Goal: Information Seeking & Learning: Learn about a topic

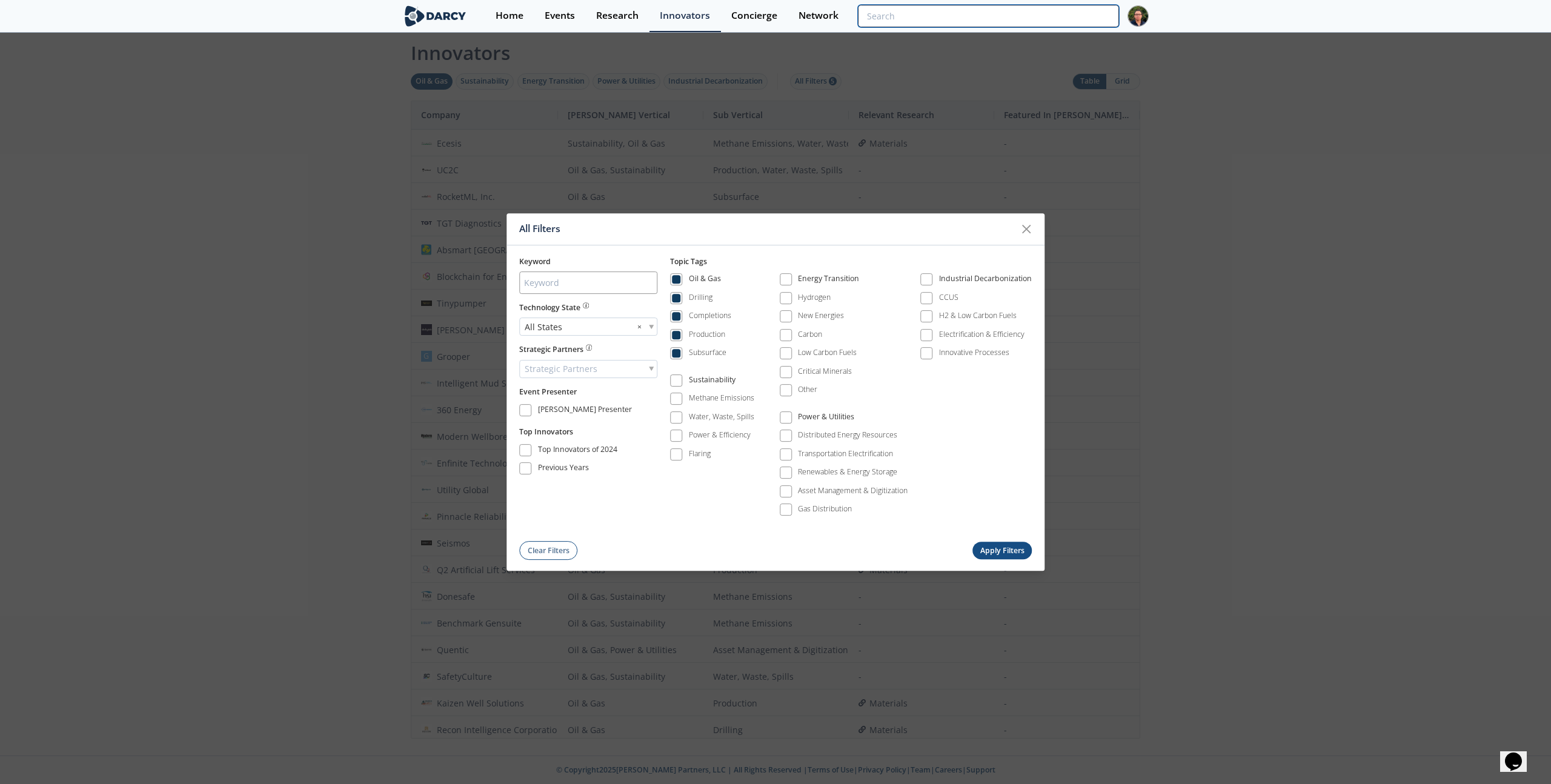
click at [1037, 15] on input "search" at bounding box center [988, 16] width 261 height 22
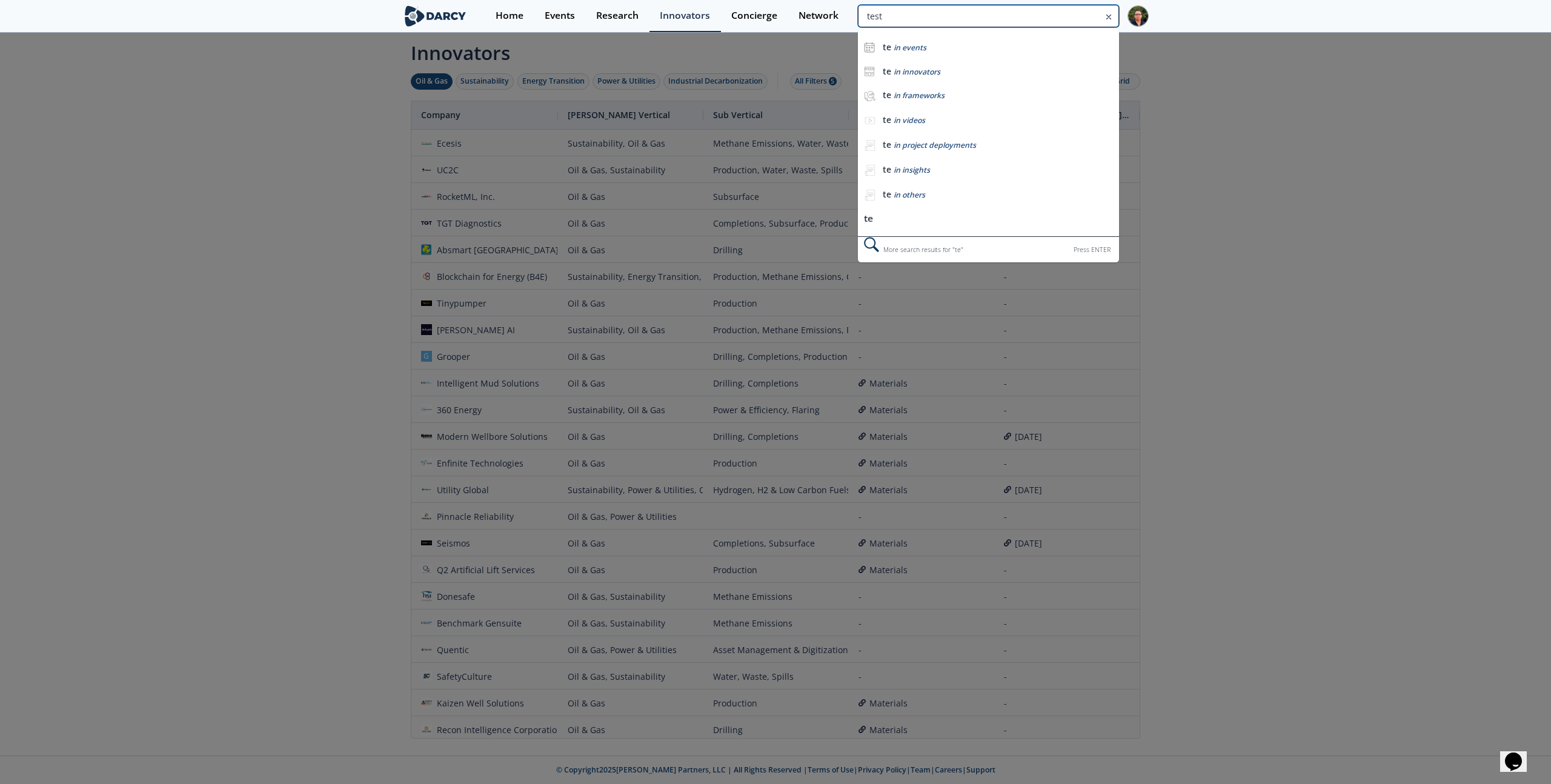
type input "test"
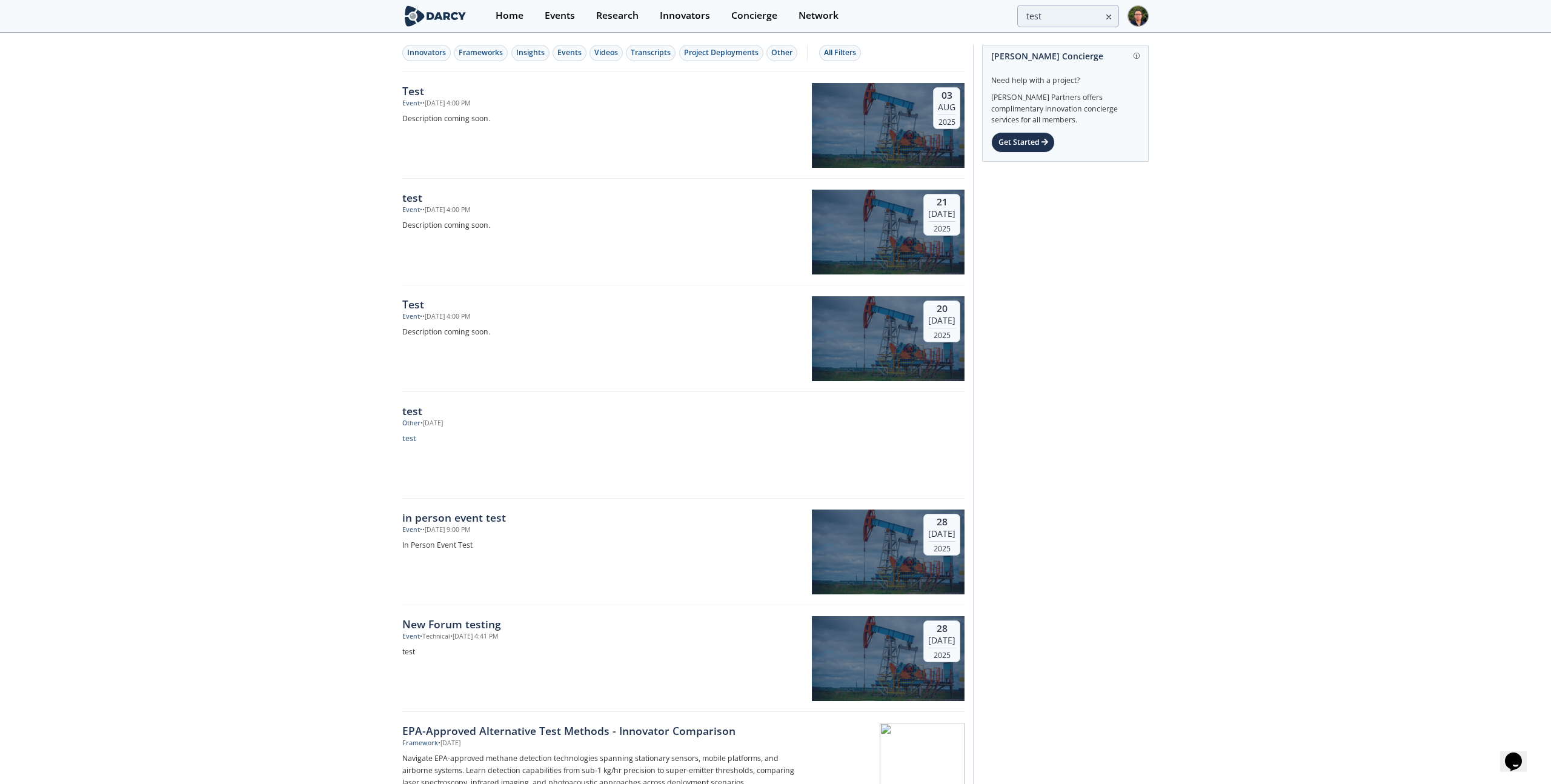
click at [866, 54] on div "Innovators Frameworks Insights Events Videos Transcripts Project Deployments Ot…" at bounding box center [682, 53] width 558 height 17
click at [859, 54] on button "All Filters" at bounding box center [840, 53] width 42 height 17
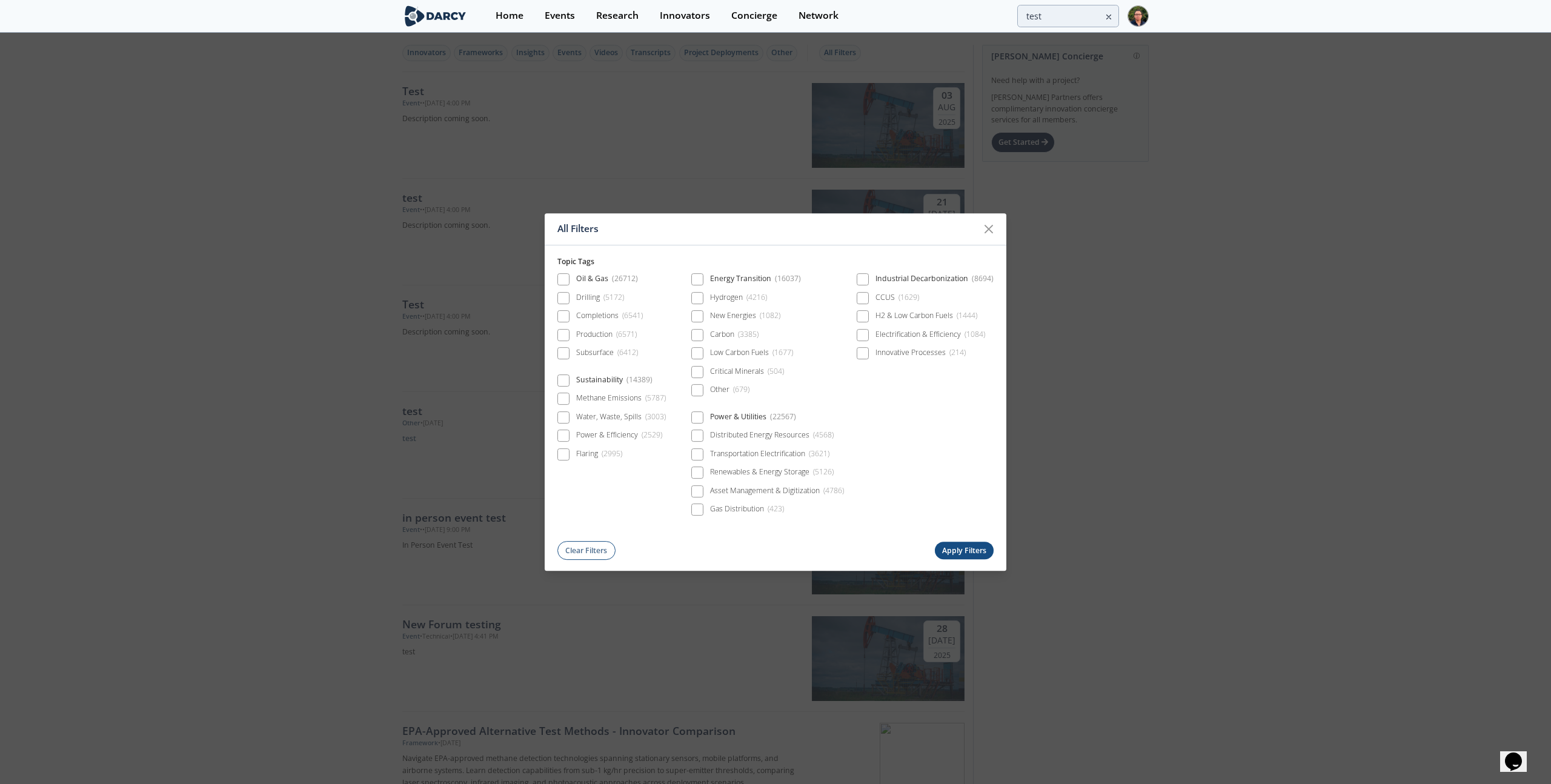
click at [635, 190] on div "All Filters Topic Tags Oil & Gas ( 26712 ) Drilling ( 5172 ) Completions ( 6541…" at bounding box center [775, 392] width 1551 height 784
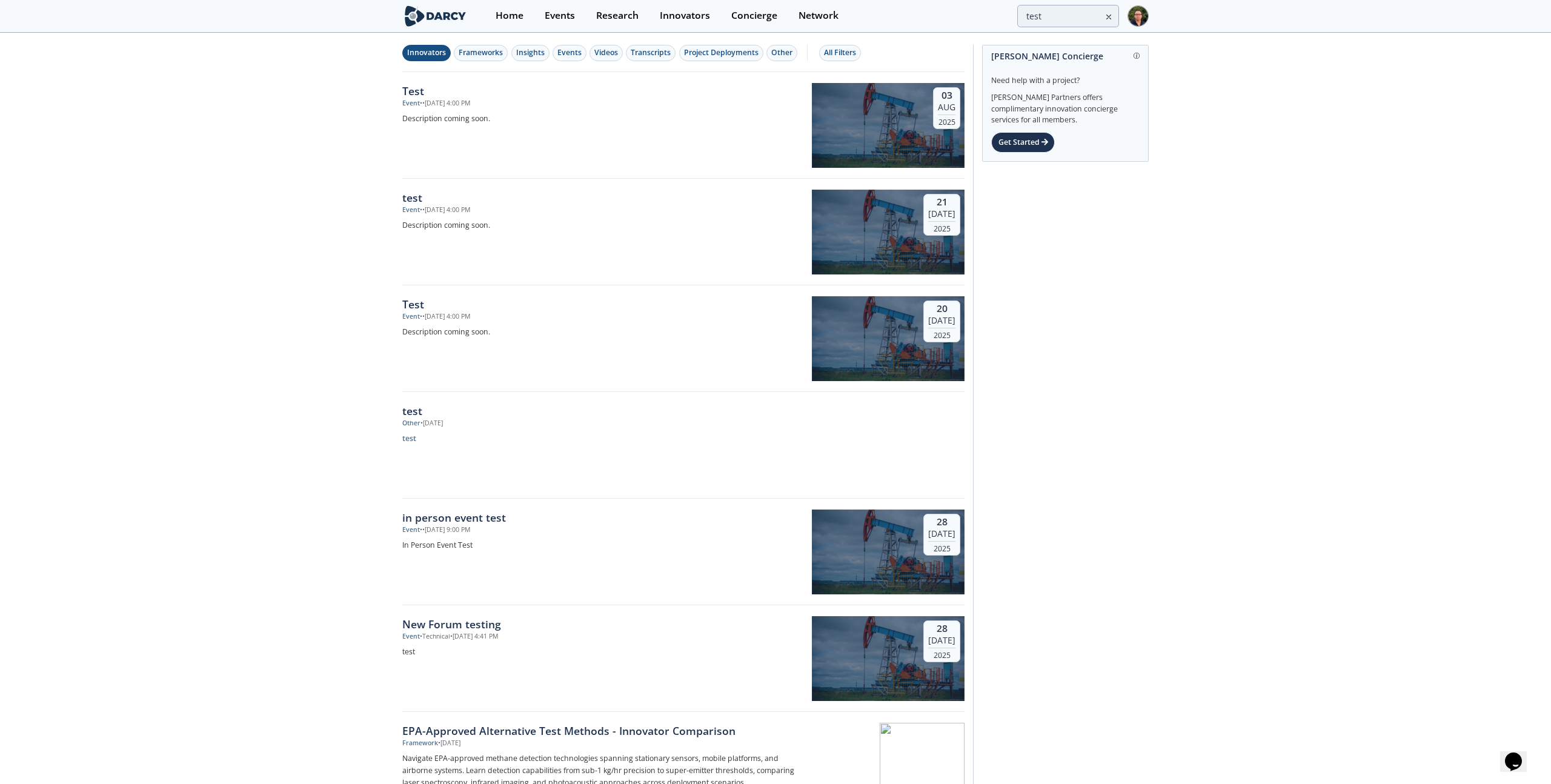
click at [434, 52] on div "Innovators" at bounding box center [426, 52] width 39 height 11
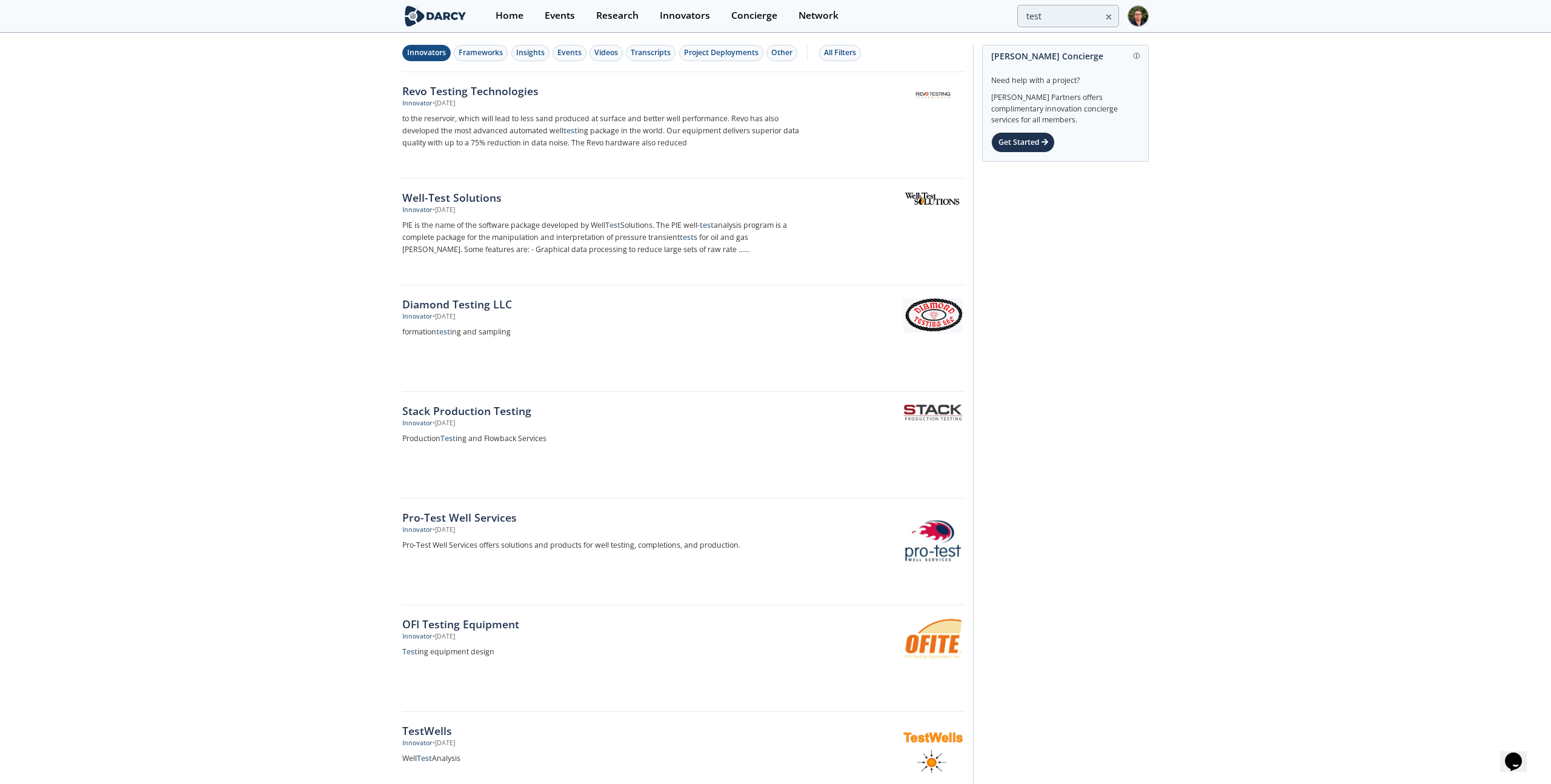
click at [434, 52] on div "Innovators" at bounding box center [426, 52] width 39 height 11
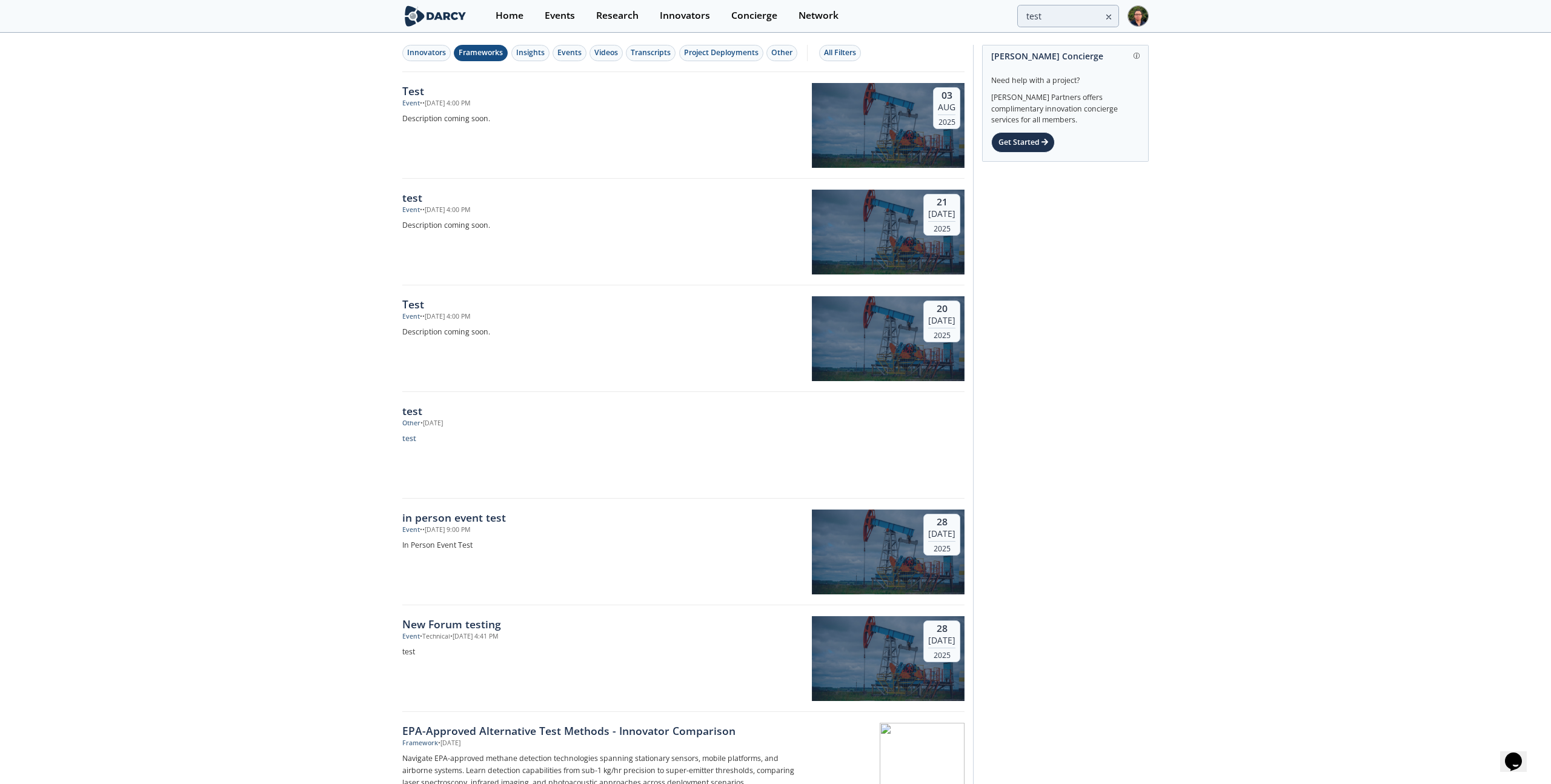
click at [470, 52] on div "Frameworks" at bounding box center [481, 52] width 45 height 11
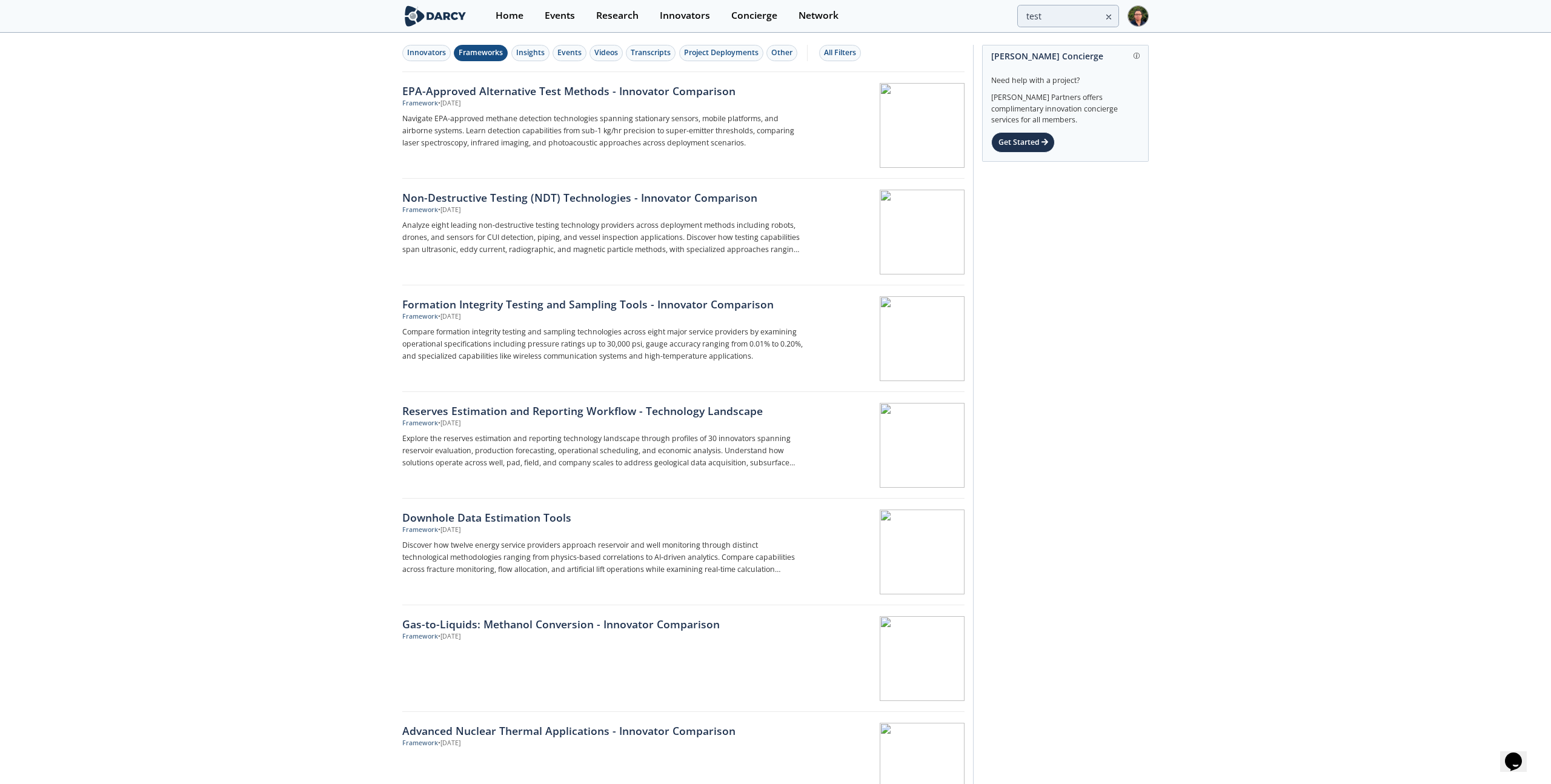
click at [470, 52] on div "Frameworks" at bounding box center [481, 52] width 45 height 11
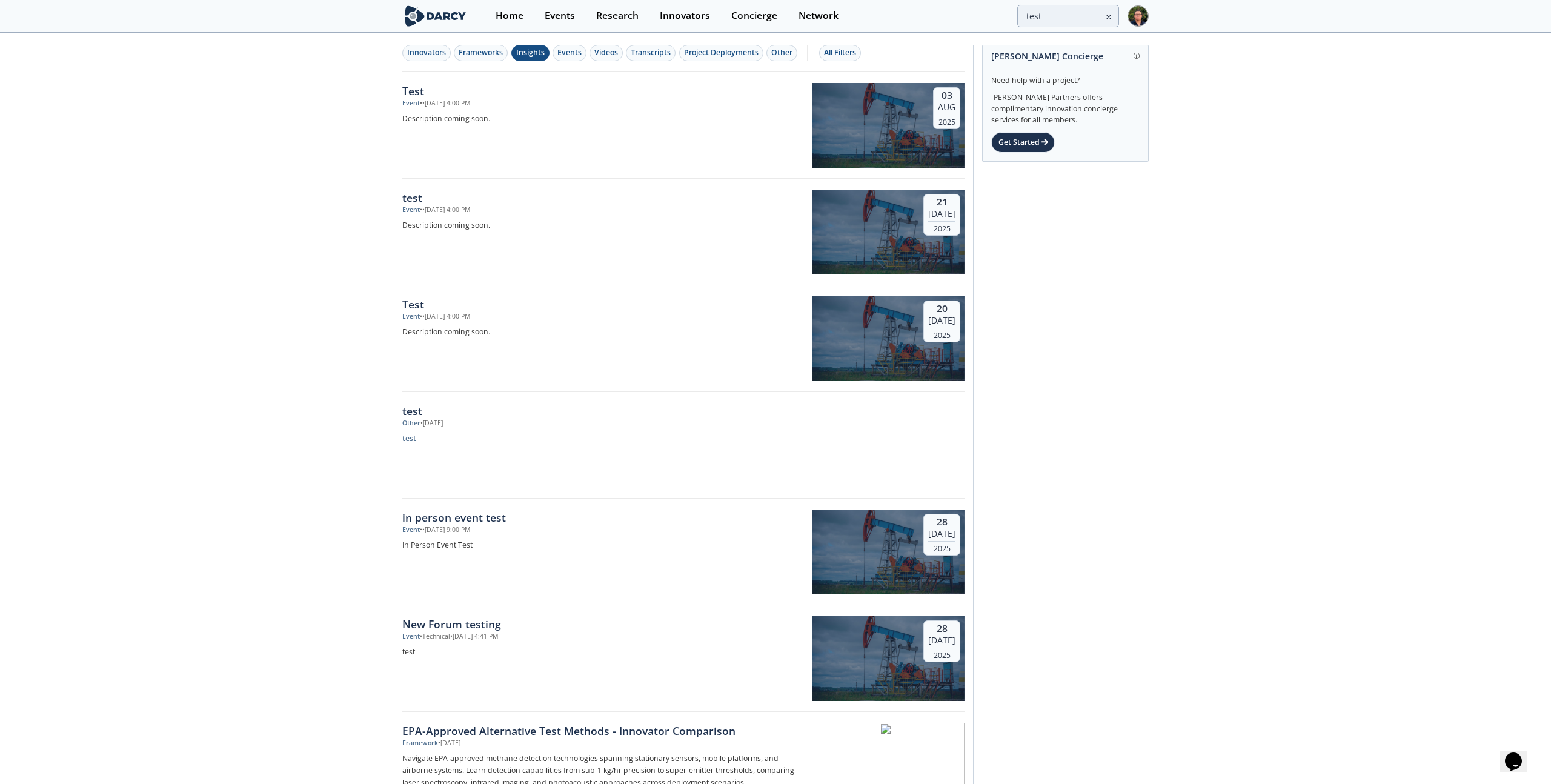
click at [529, 54] on div "Insights" at bounding box center [530, 52] width 29 height 11
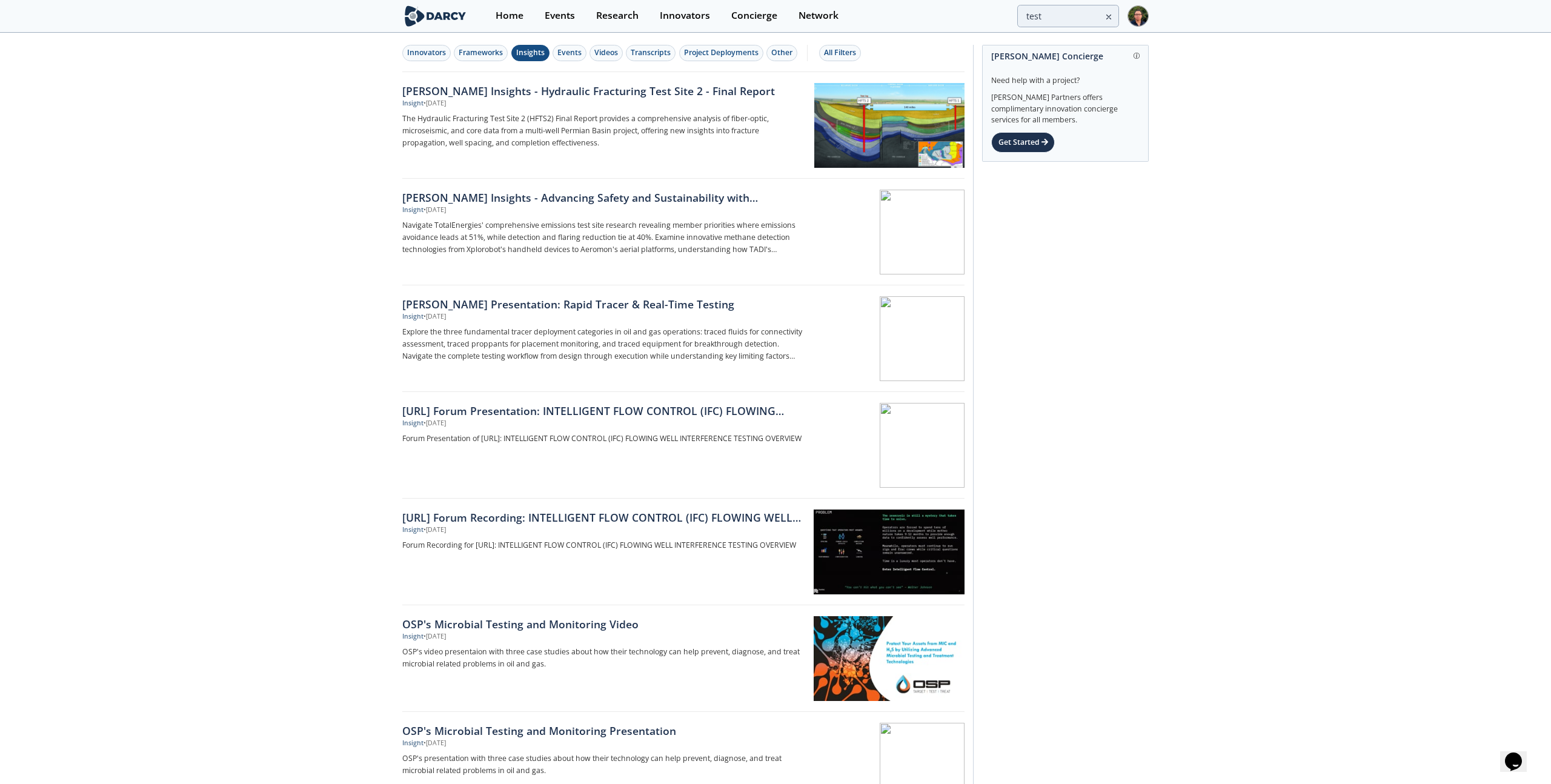
click at [529, 54] on div "Insights" at bounding box center [530, 52] width 29 height 11
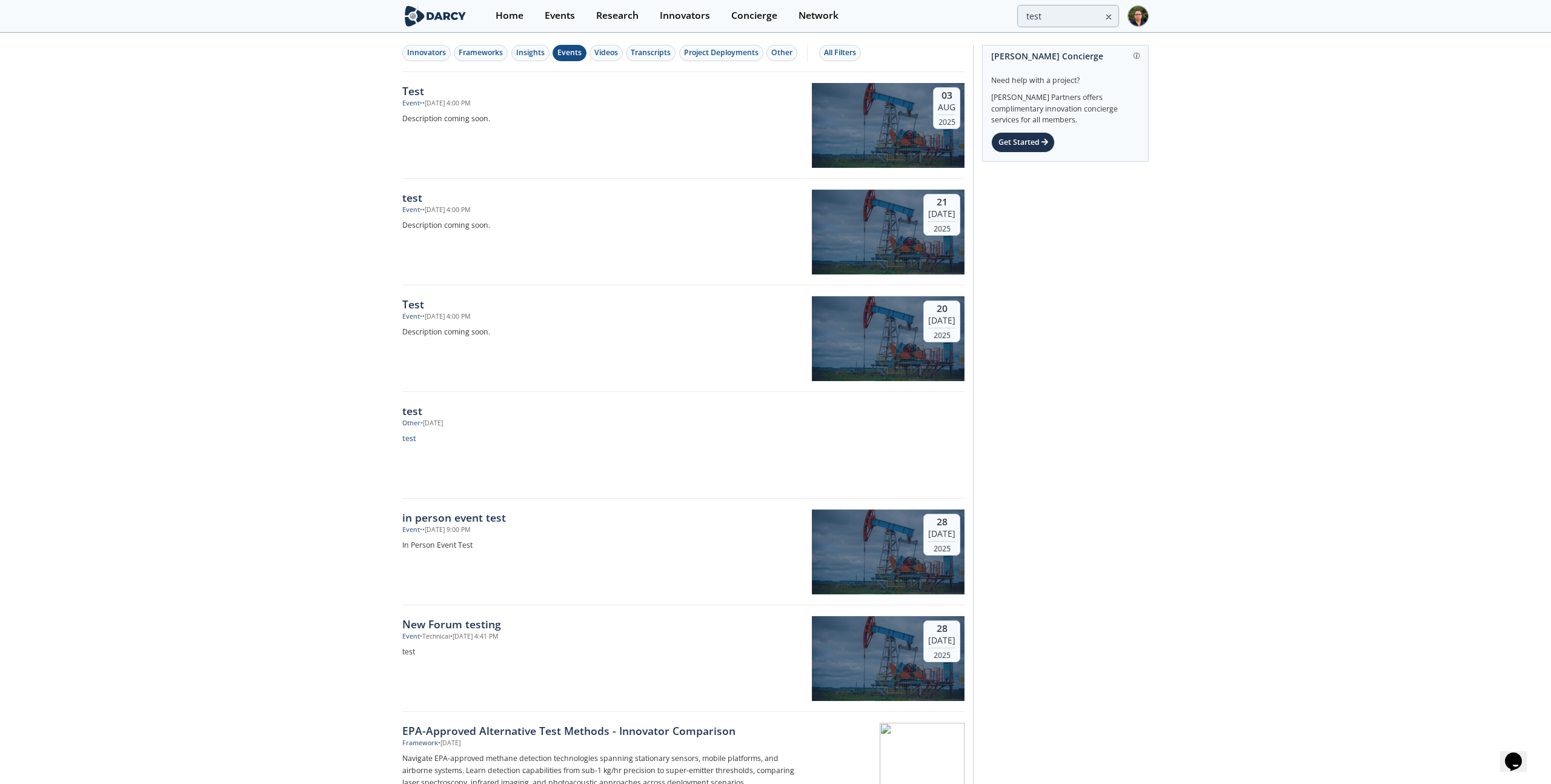
click at [576, 52] on div "Events" at bounding box center [570, 52] width 24 height 11
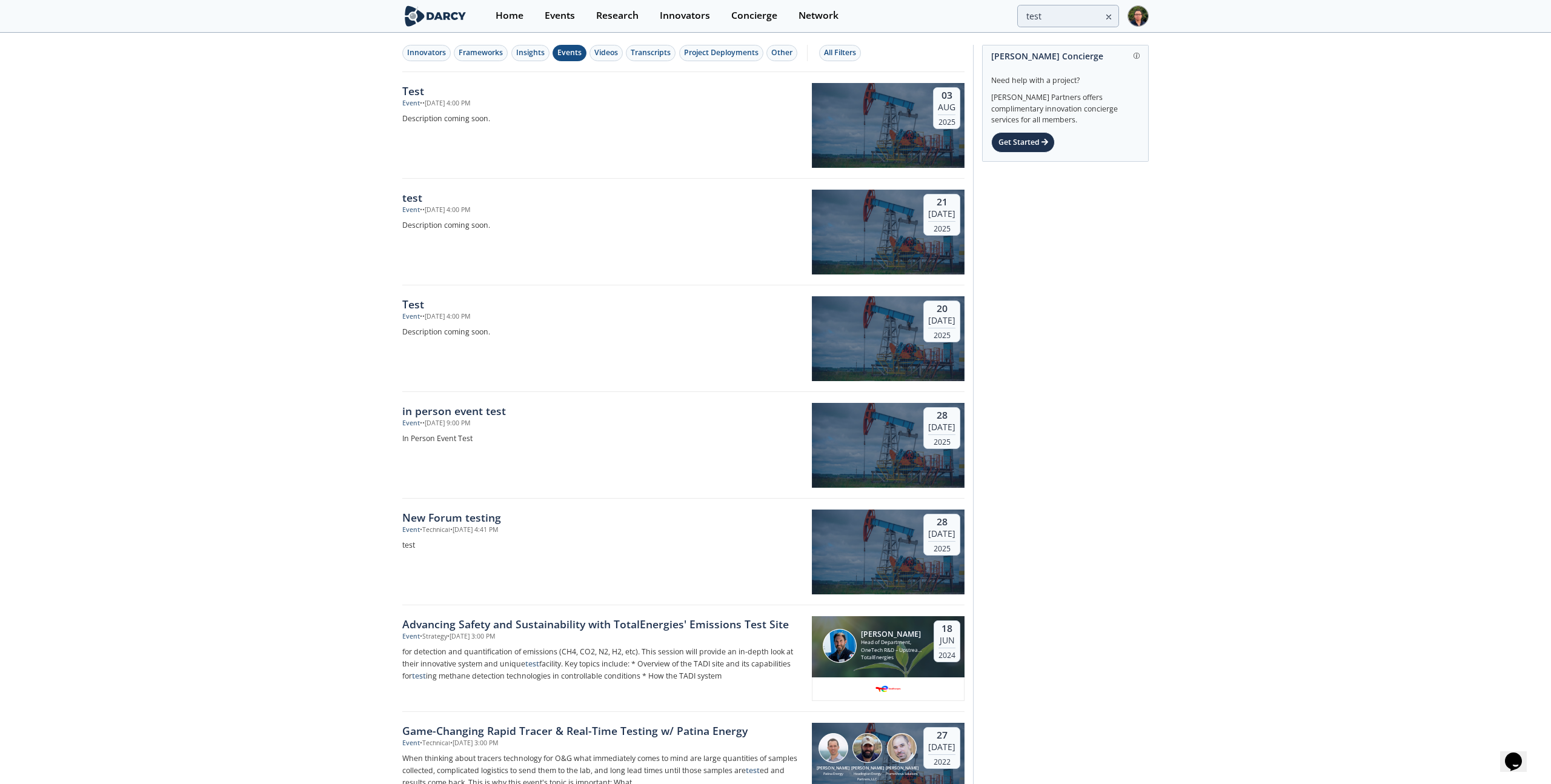
click at [576, 52] on div "Events" at bounding box center [570, 52] width 24 height 11
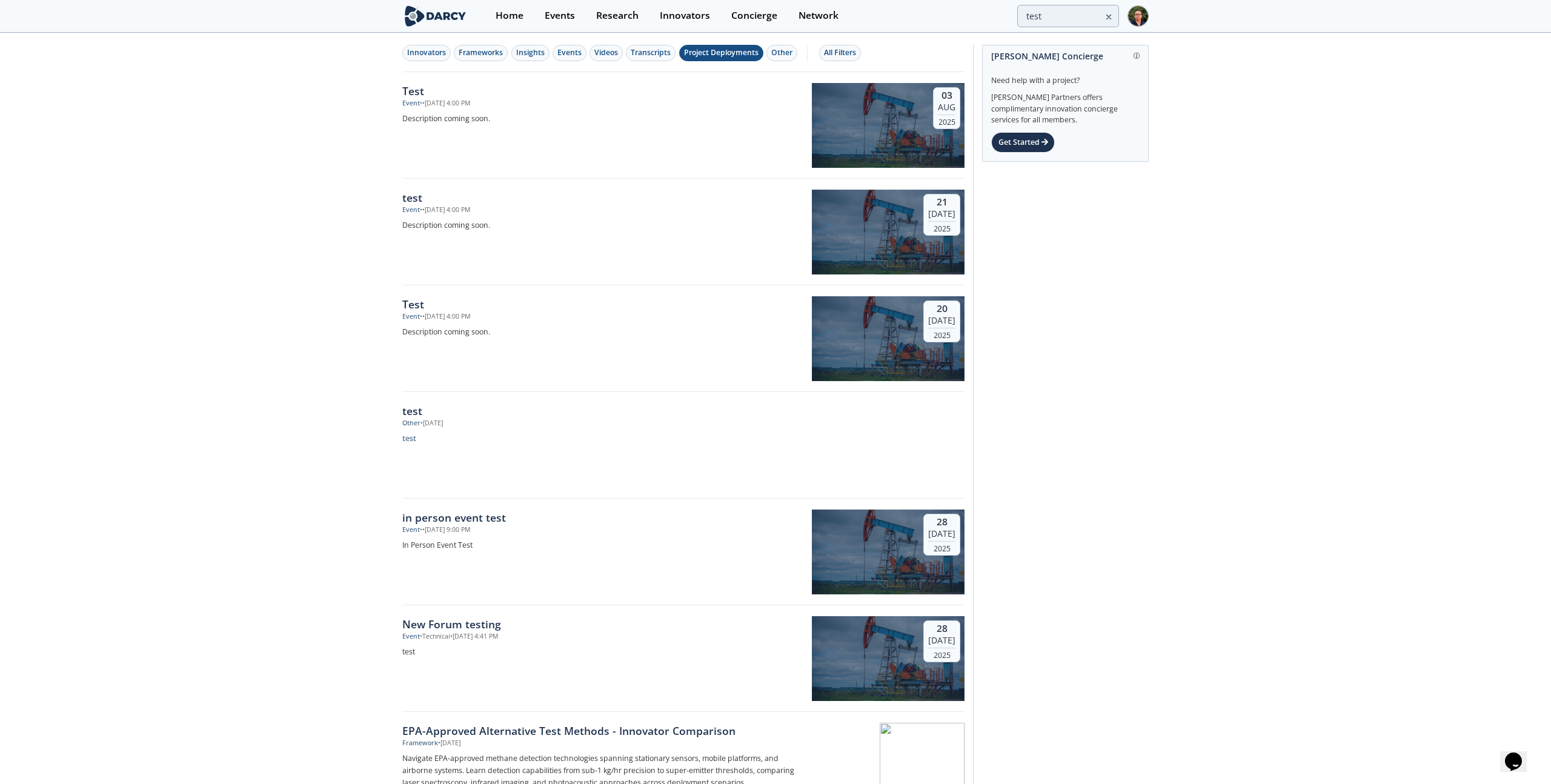
click at [694, 53] on div "Project Deployments" at bounding box center [721, 52] width 74 height 11
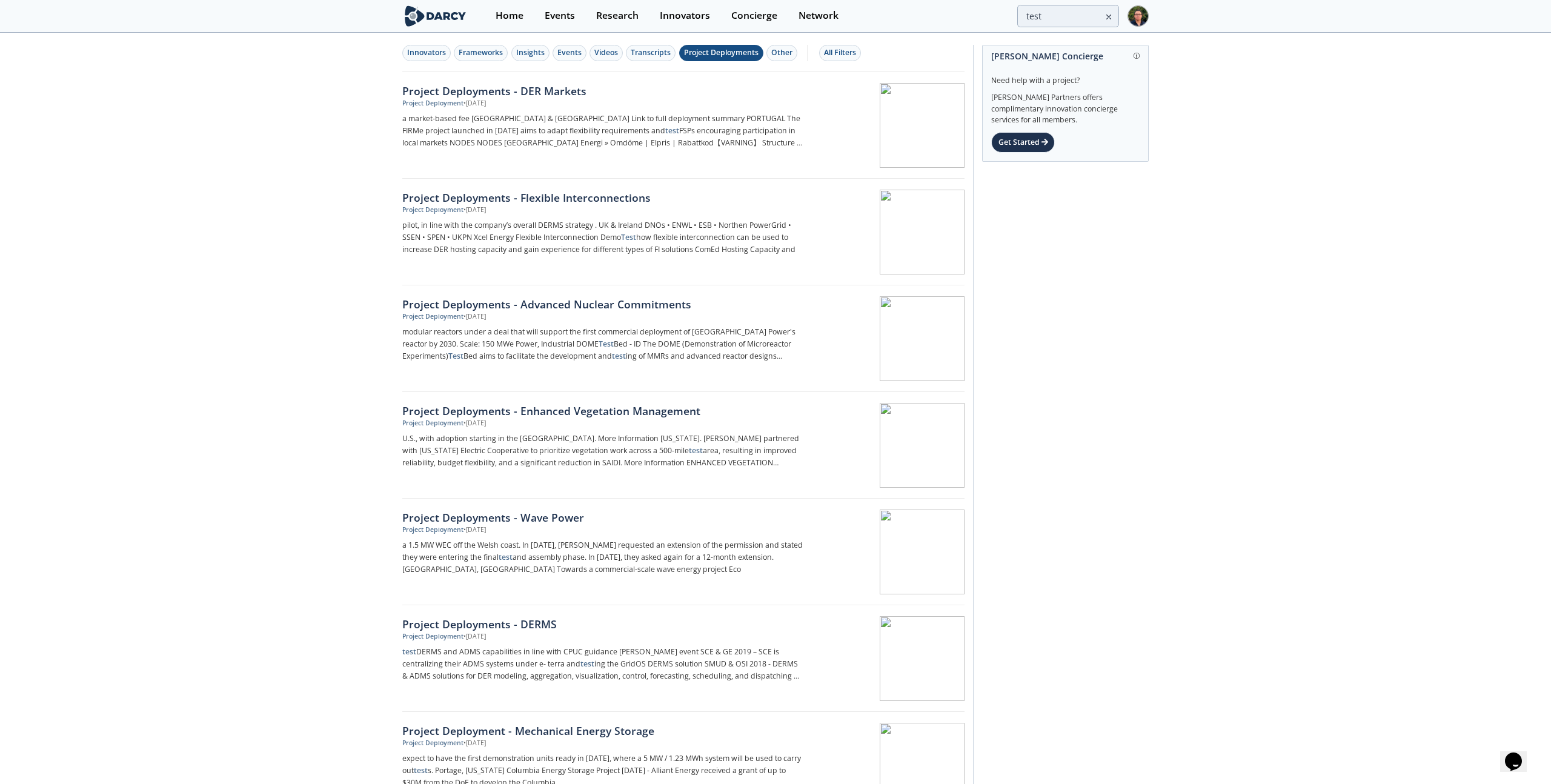
click at [694, 53] on div "Project Deployments" at bounding box center [721, 52] width 74 height 11
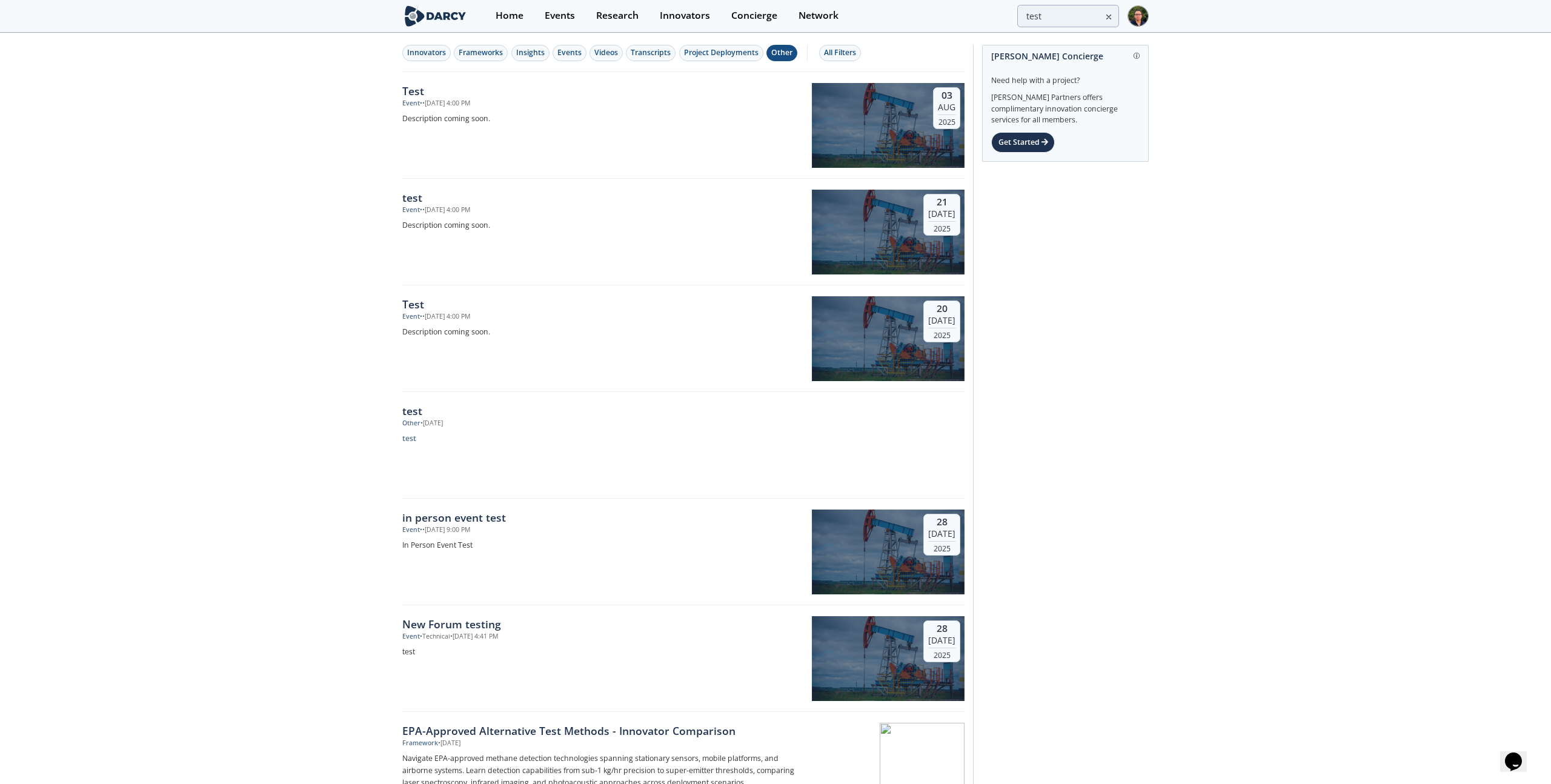
click at [777, 52] on div "Other" at bounding box center [782, 52] width 21 height 11
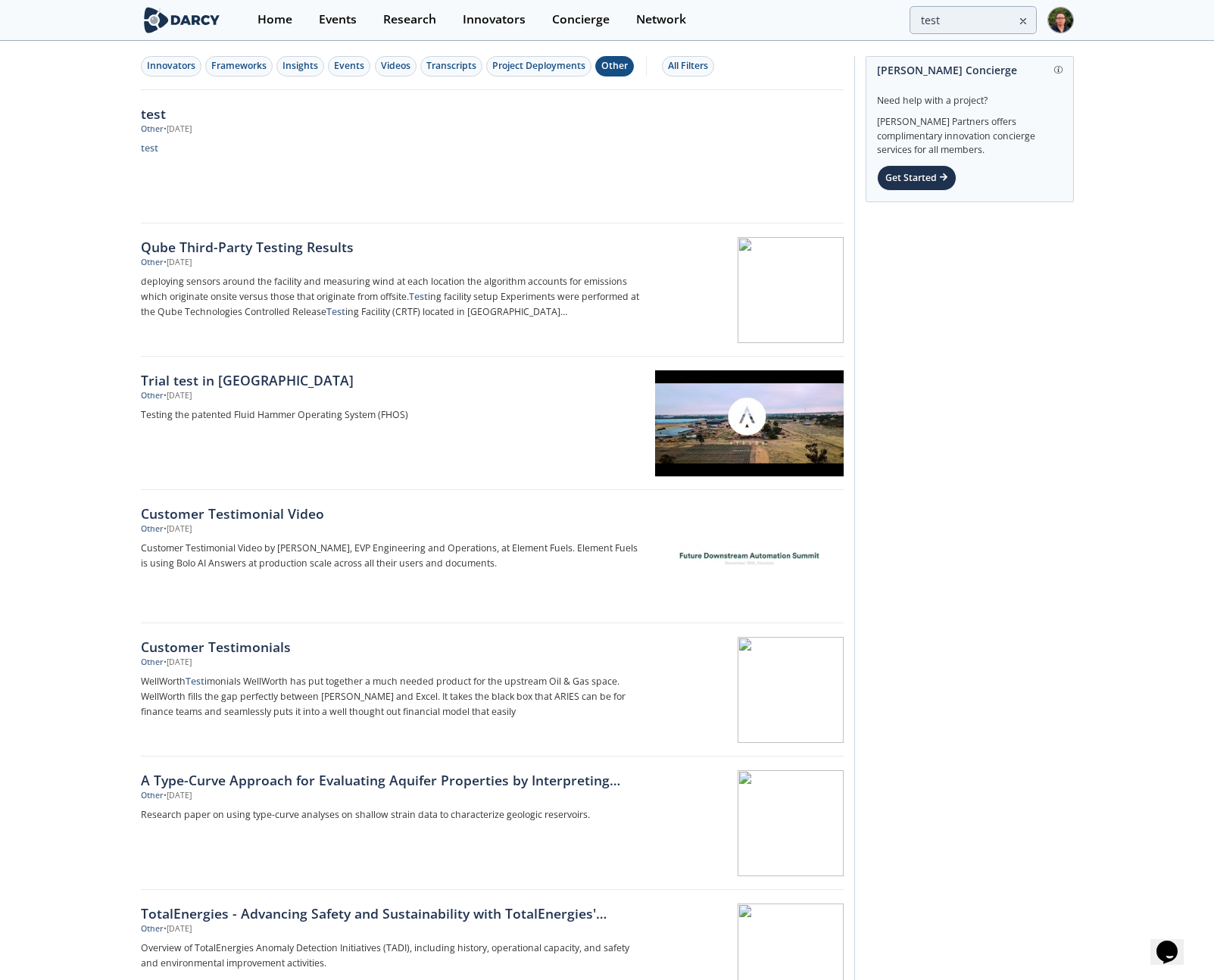
click at [619, 68] on div "Other" at bounding box center [614, 65] width 26 height 14
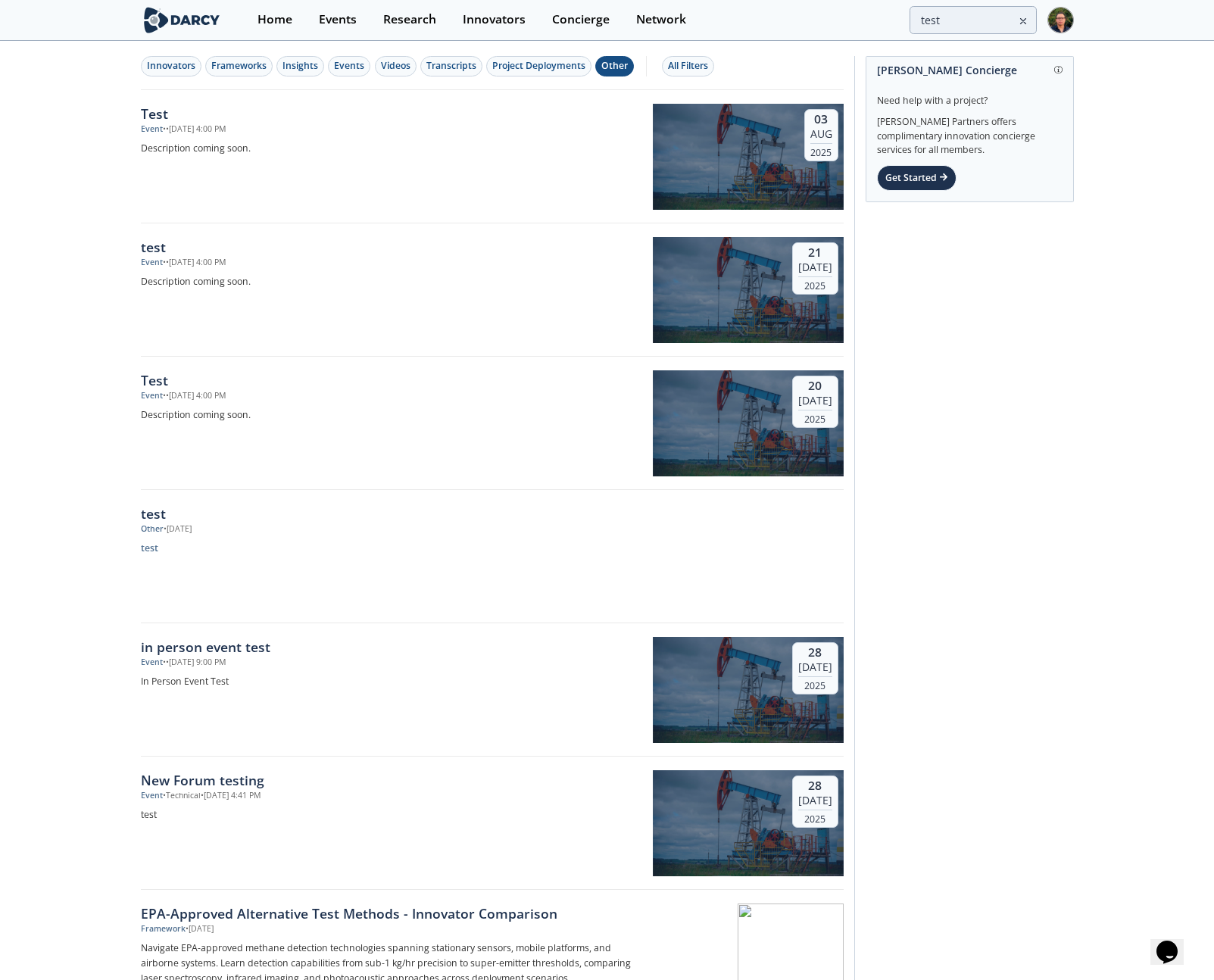
click at [613, 64] on div "Other" at bounding box center [614, 65] width 26 height 14
